Goal: Find specific page/section: Find specific page/section

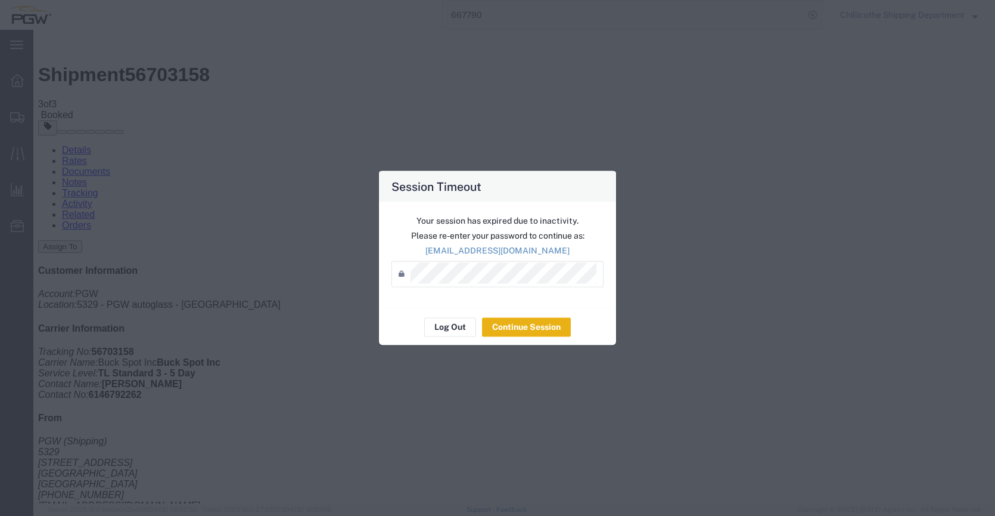
click at [516, 319] on button "Continue Session" at bounding box center [526, 326] width 89 height 19
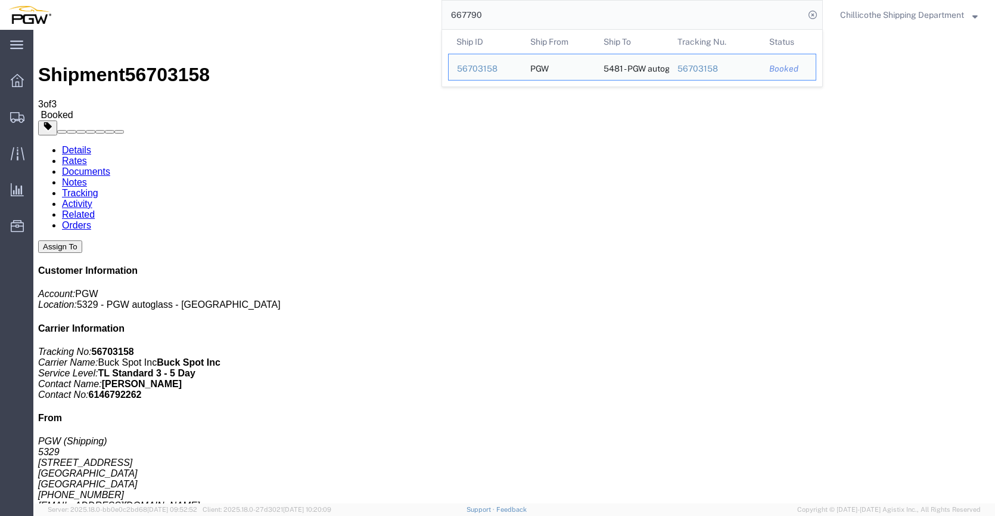
click at [501, 17] on input "667790" at bounding box center [623, 15] width 362 height 29
paste input "802"
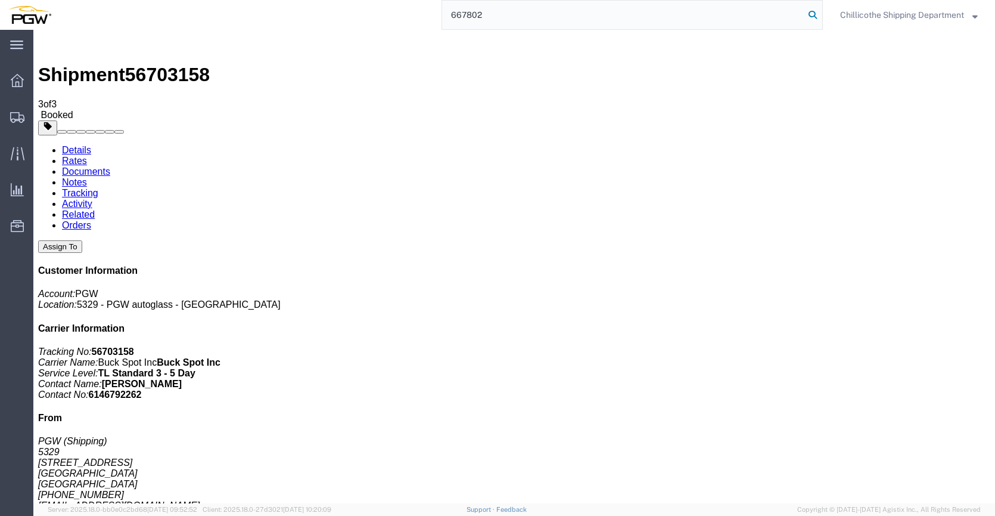
type input "667802"
click at [808, 14] on icon at bounding box center [813, 15] width 17 height 17
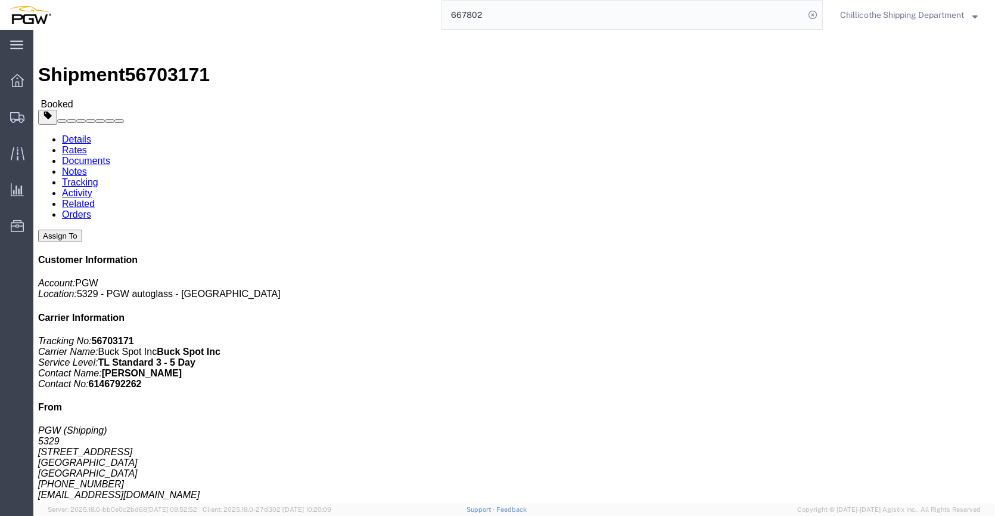
click link "Documents"
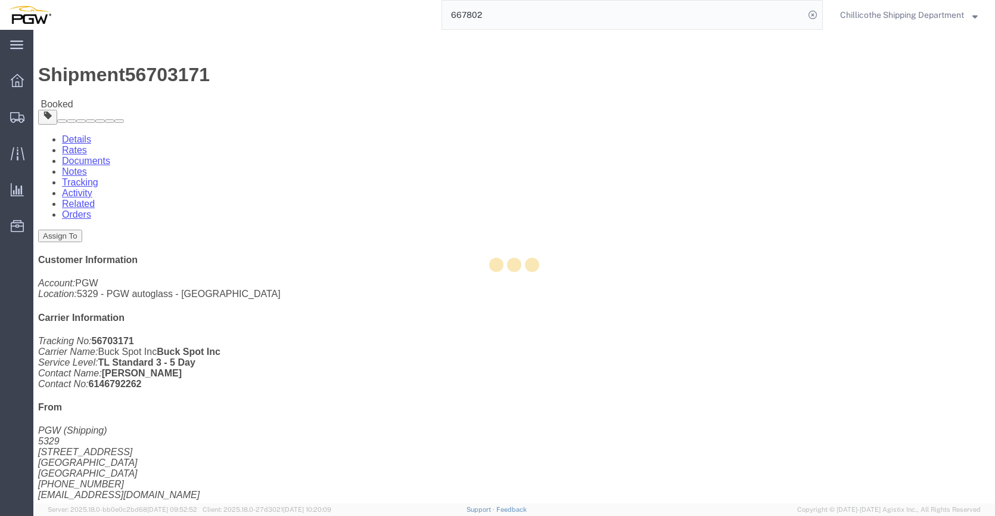
click at [173, 75] on div at bounding box center [514, 266] width 962 height 473
